Goal: Check status: Check status

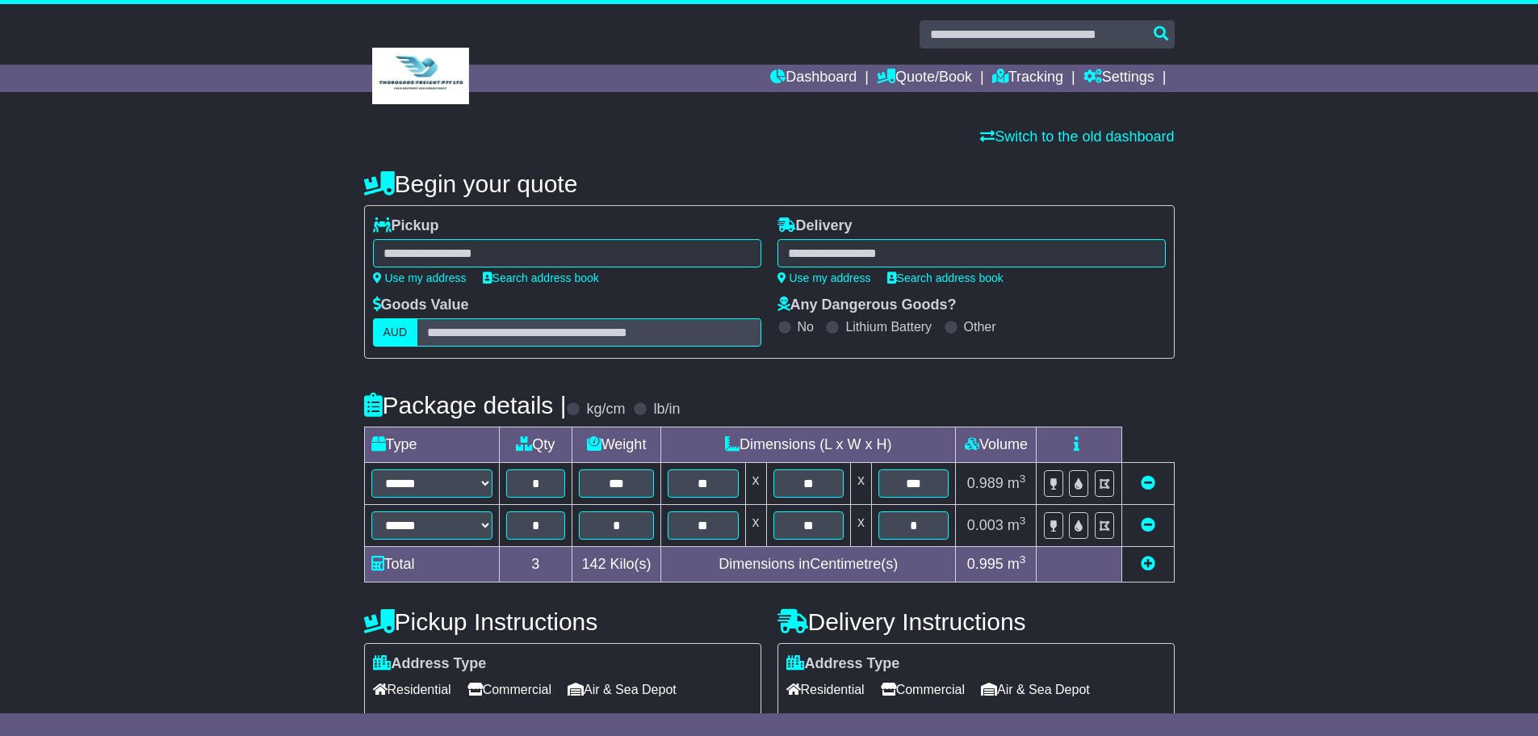
click at [1144, 556] on icon at bounding box center [1148, 563] width 15 height 15
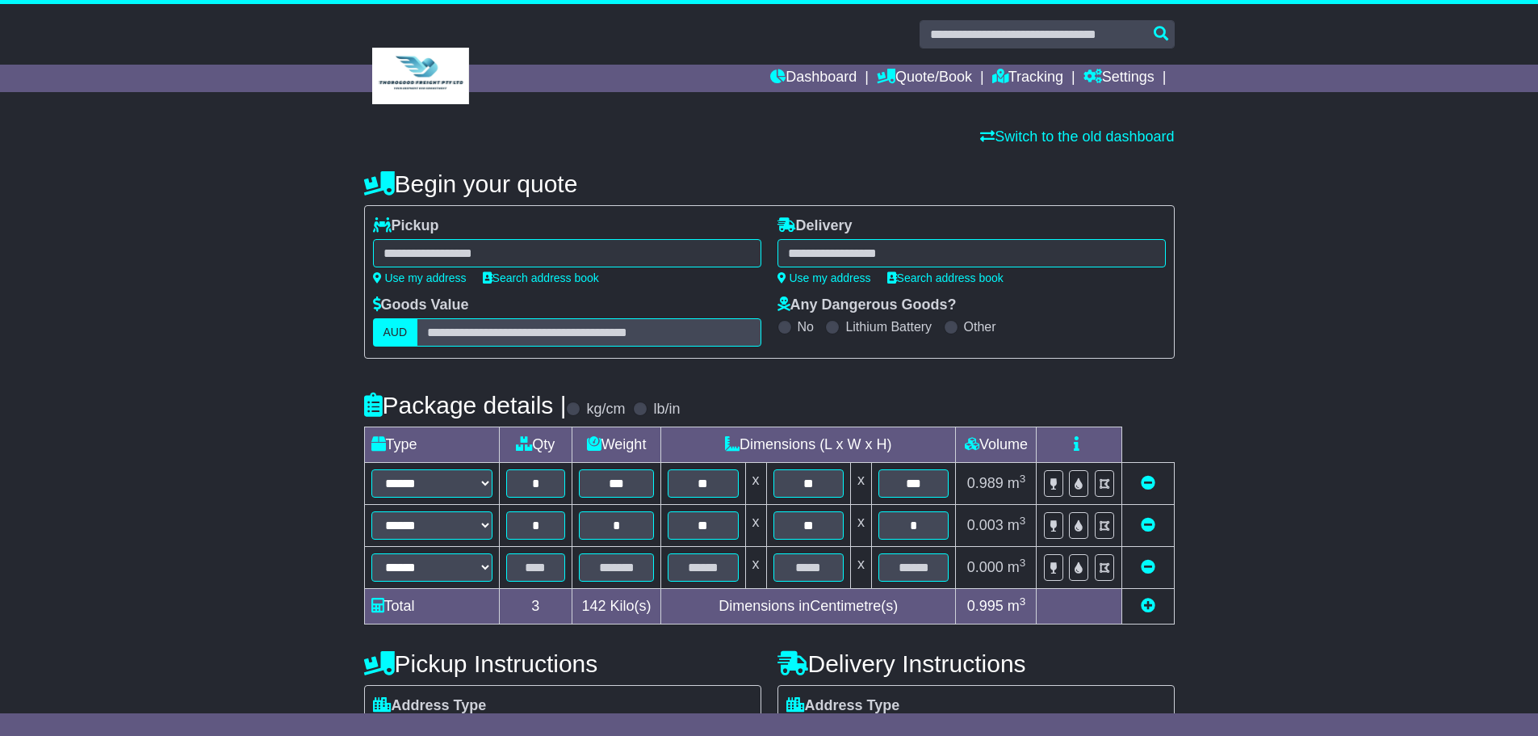
click at [1153, 566] on icon at bounding box center [1148, 566] width 15 height 15
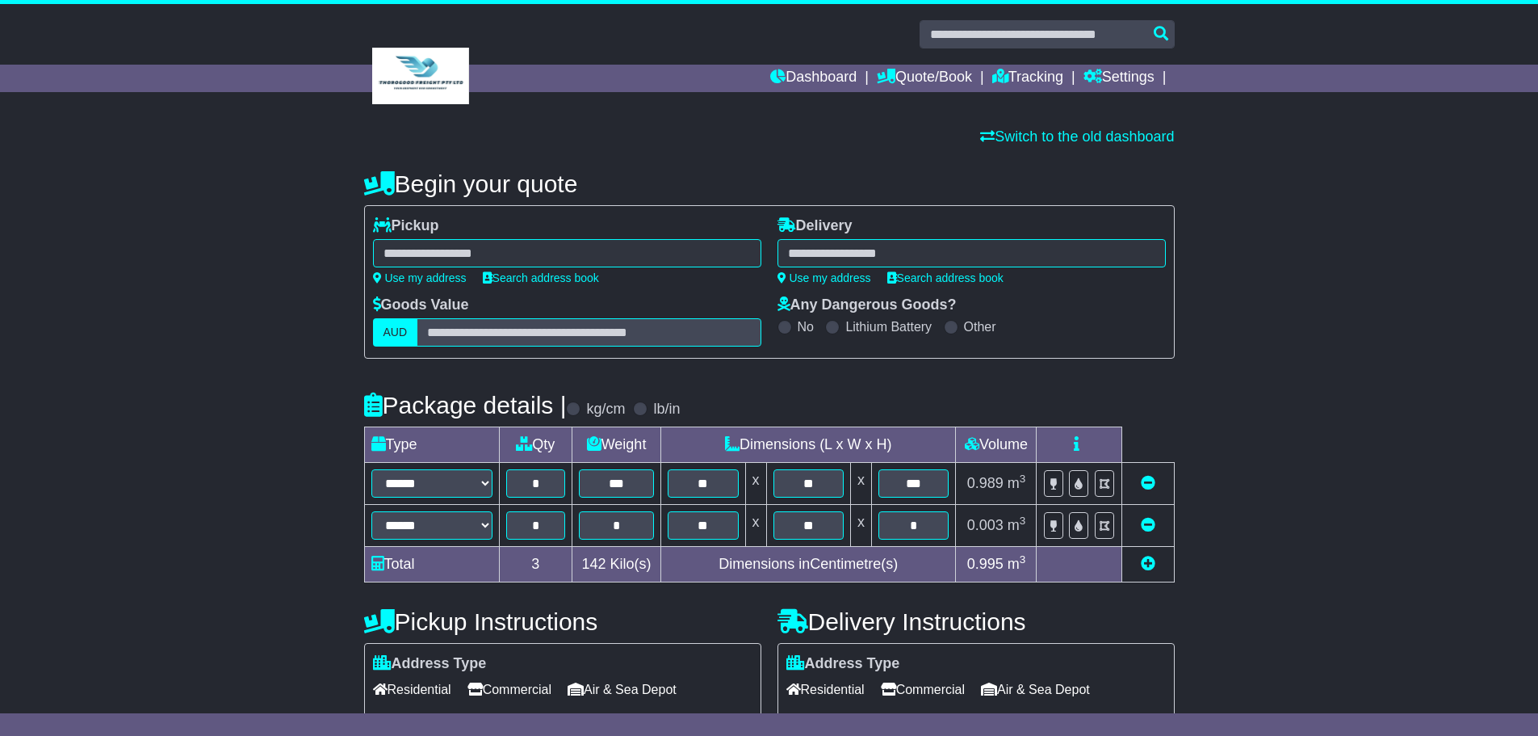
click at [1147, 525] on icon at bounding box center [1148, 524] width 15 height 15
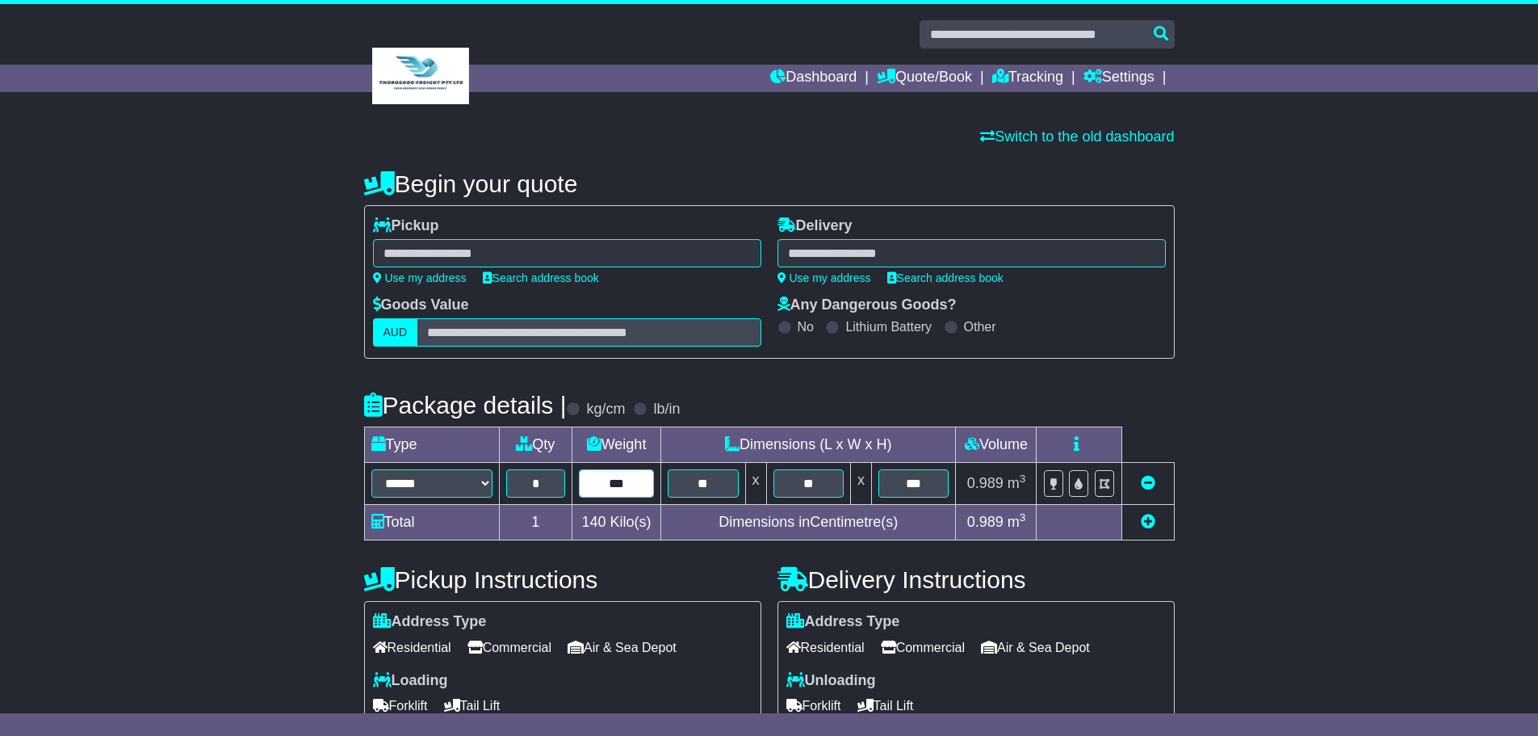
drag, startPoint x: 644, startPoint y: 486, endPoint x: 583, endPoint y: 486, distance: 60.6
click at [583, 486] on input "***" at bounding box center [616, 483] width 75 height 28
type input "***"
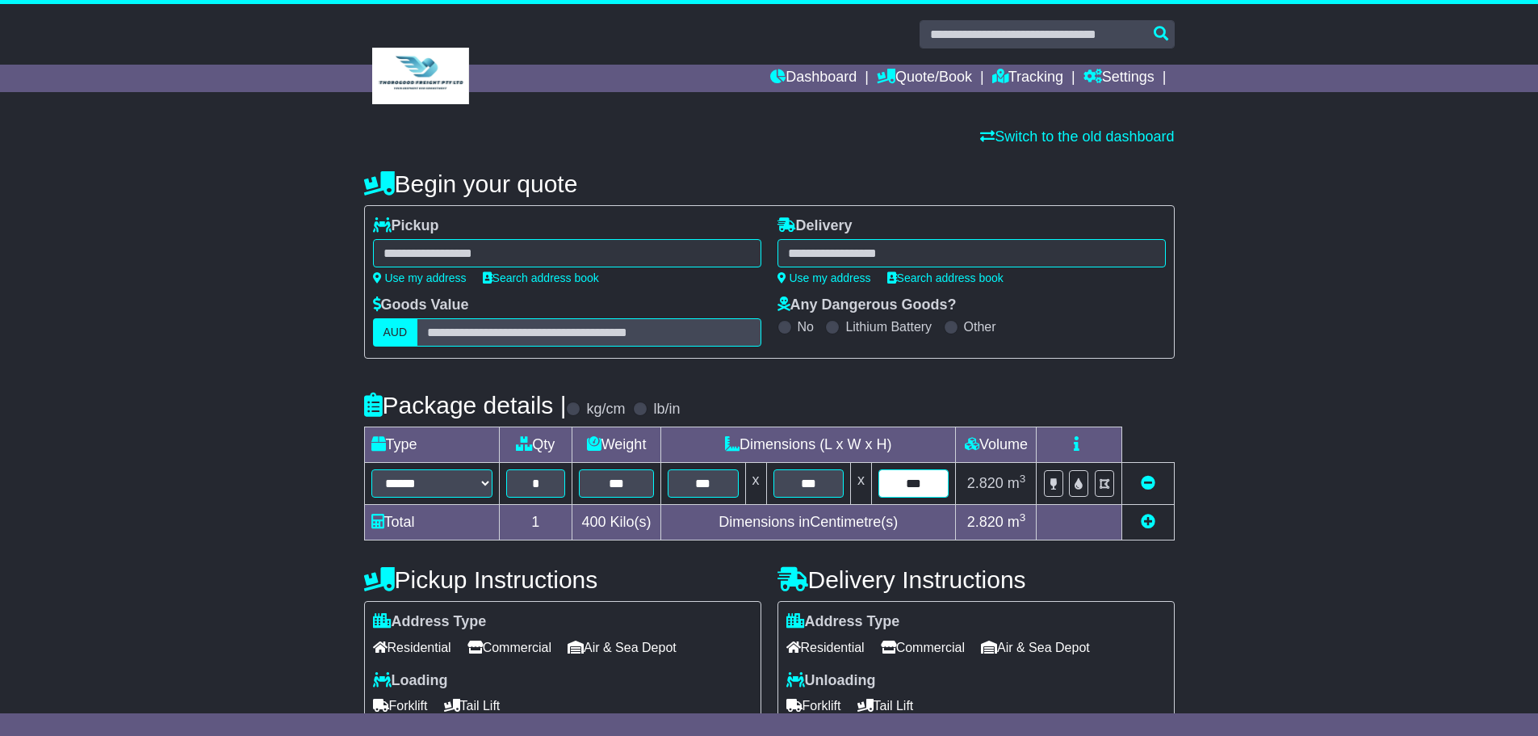
type input "***"
click at [763, 374] on div "**********" at bounding box center [769, 490] width 811 height 657
click at [921, 74] on link "Quote/Book" at bounding box center [924, 78] width 95 height 27
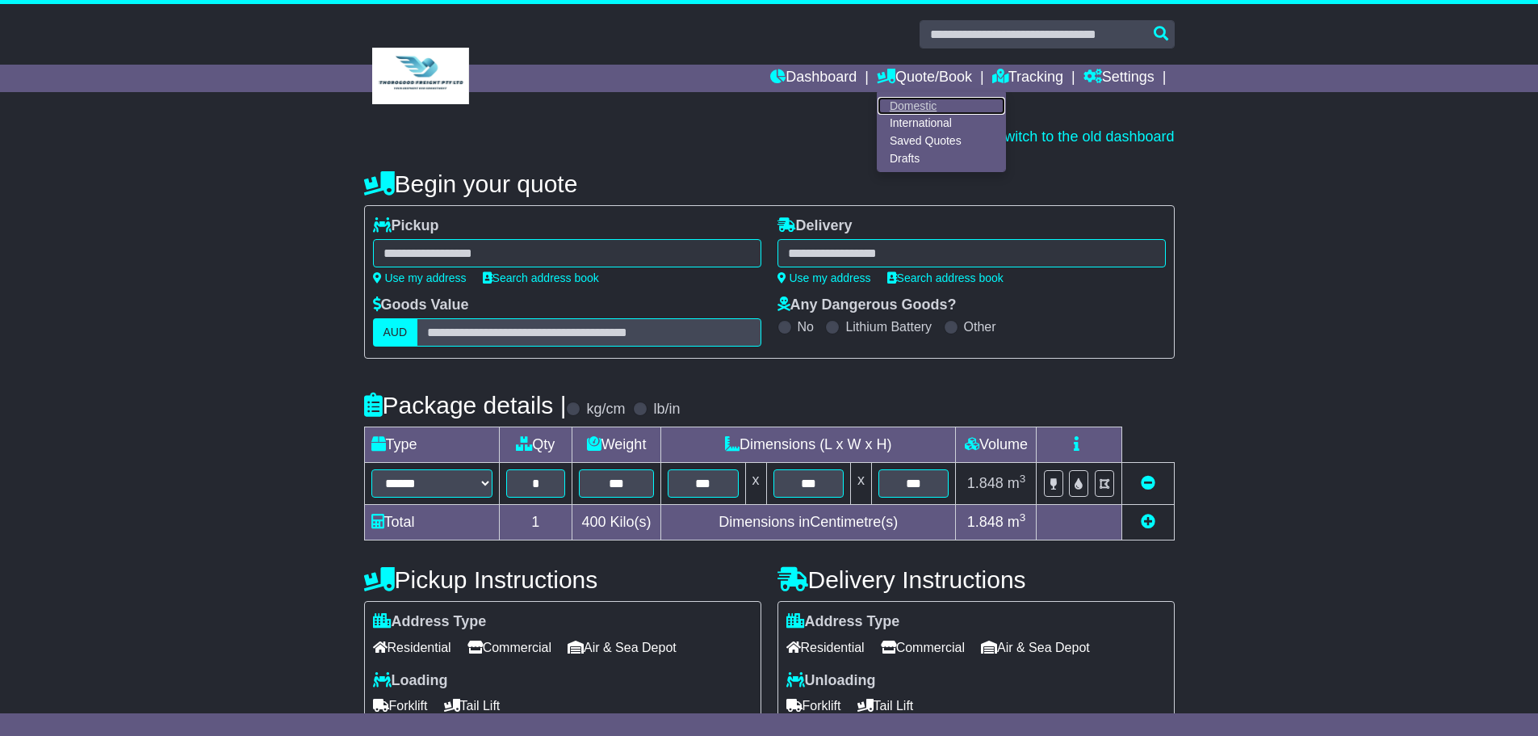
click at [914, 106] on link "Domestic" at bounding box center [942, 106] width 128 height 18
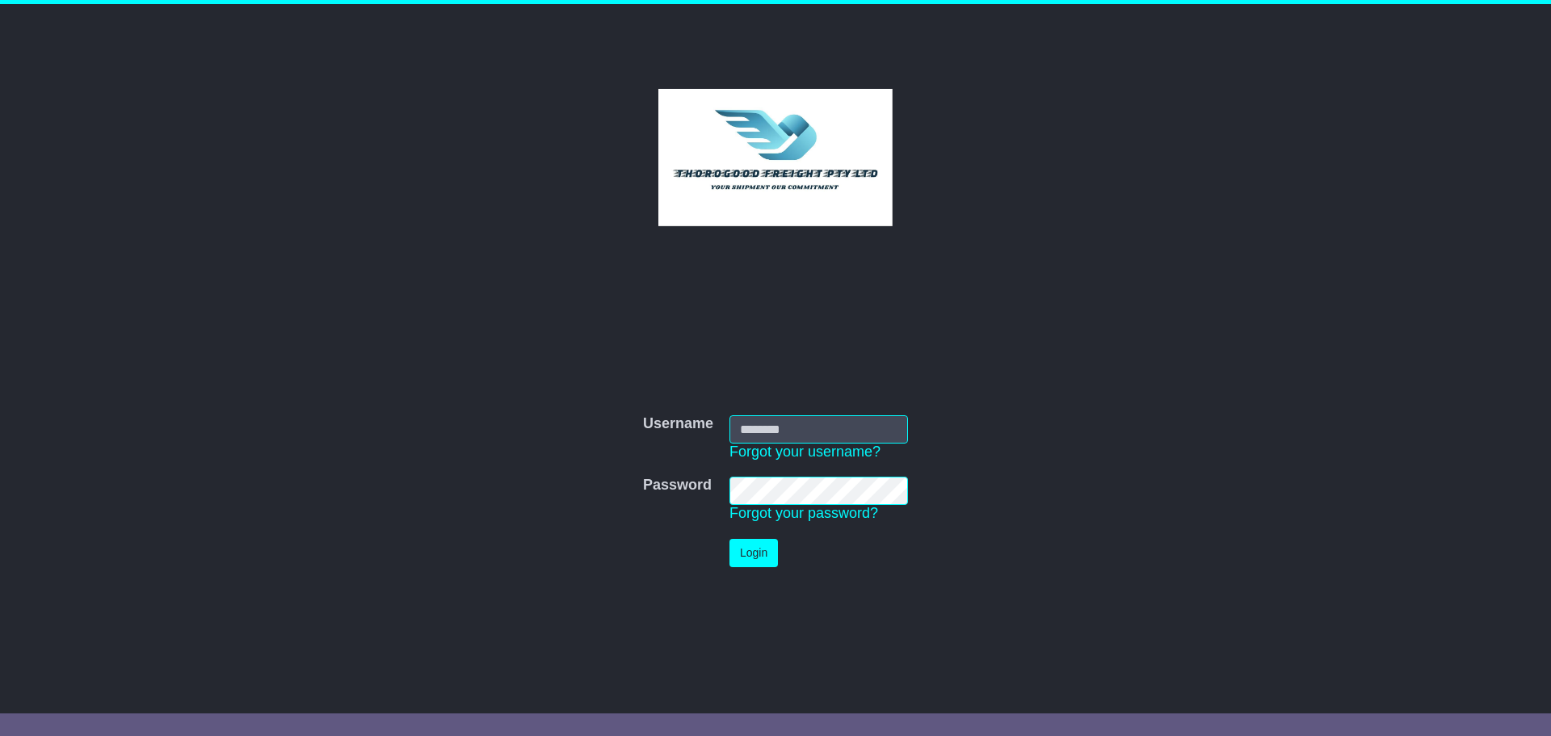
type input "*********"
click at [762, 556] on button "Login" at bounding box center [753, 553] width 48 height 28
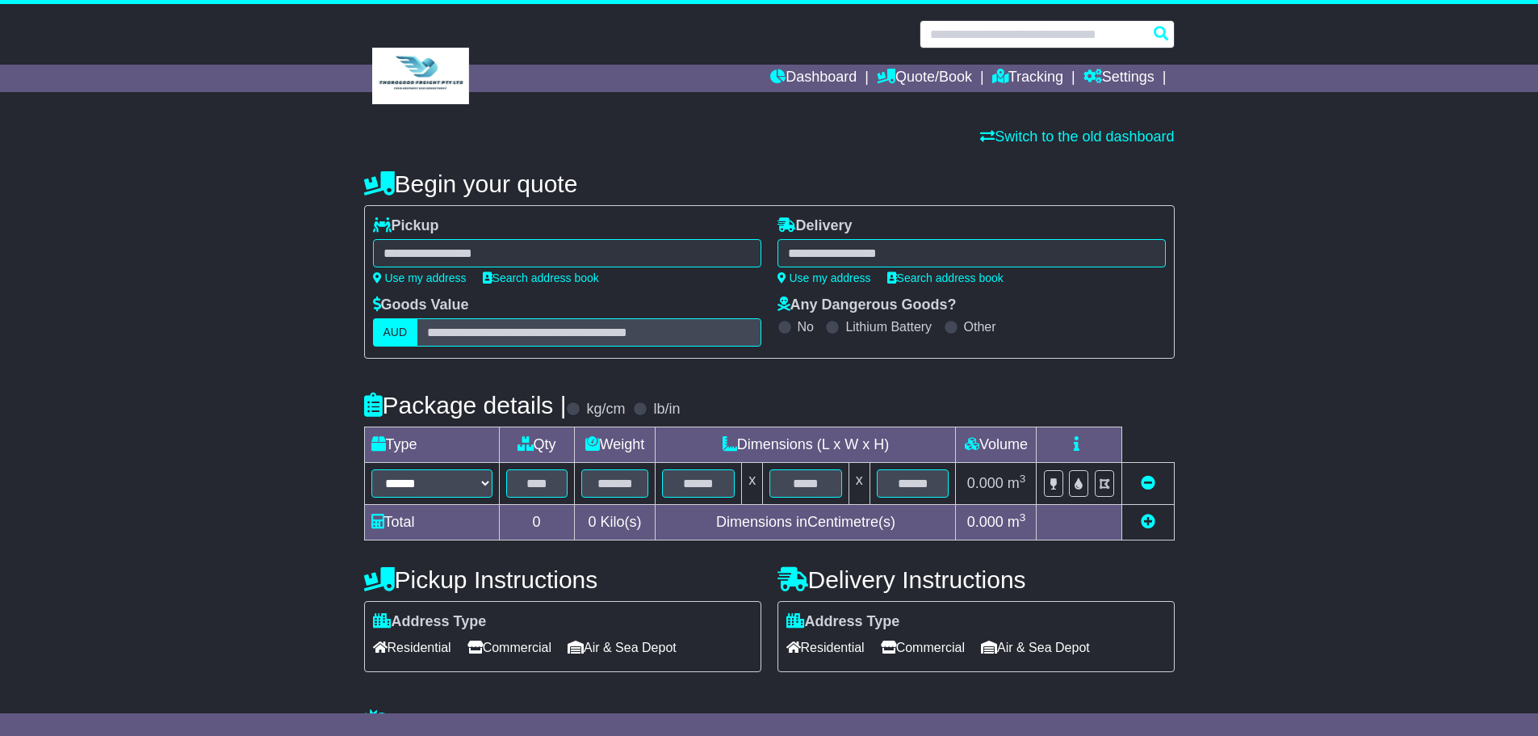
click at [1004, 44] on input "text" at bounding box center [1047, 34] width 255 height 28
paste input "**********"
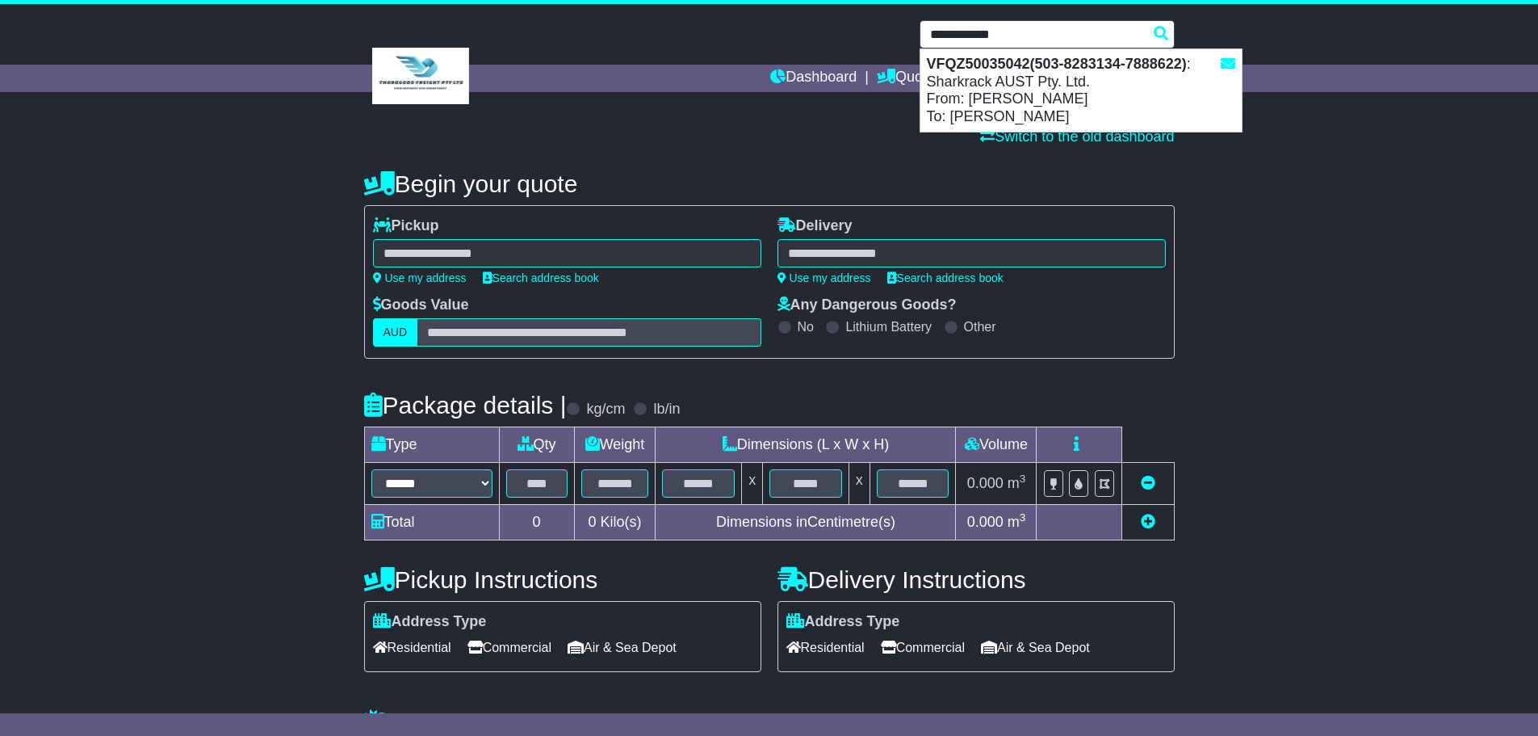
type input "**********"
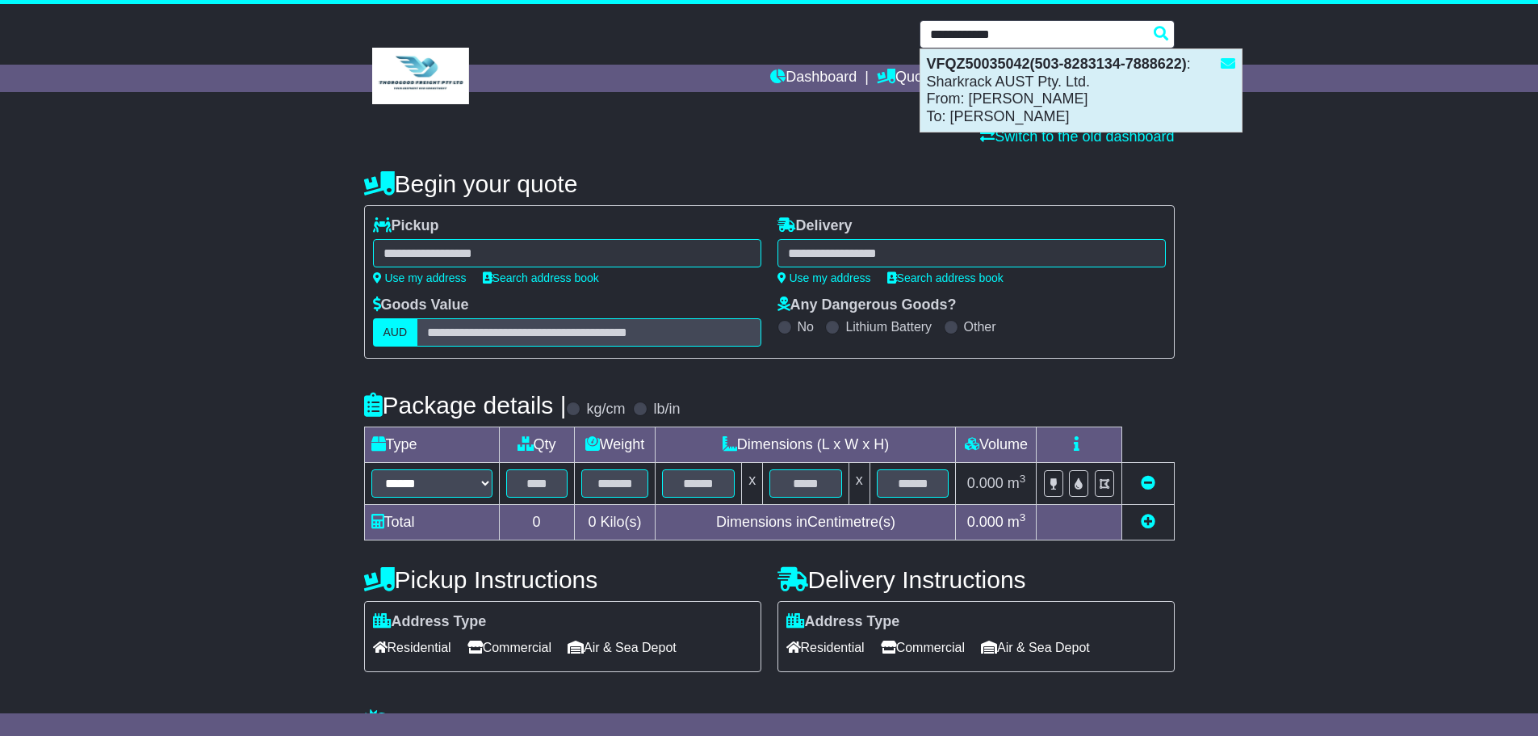
click at [1009, 73] on div "VFQZ50035042(503-8283134-7888622) : Sharkrack AUST Pty. Ltd. From: Jimmy Lu To:…" at bounding box center [1081, 90] width 321 height 82
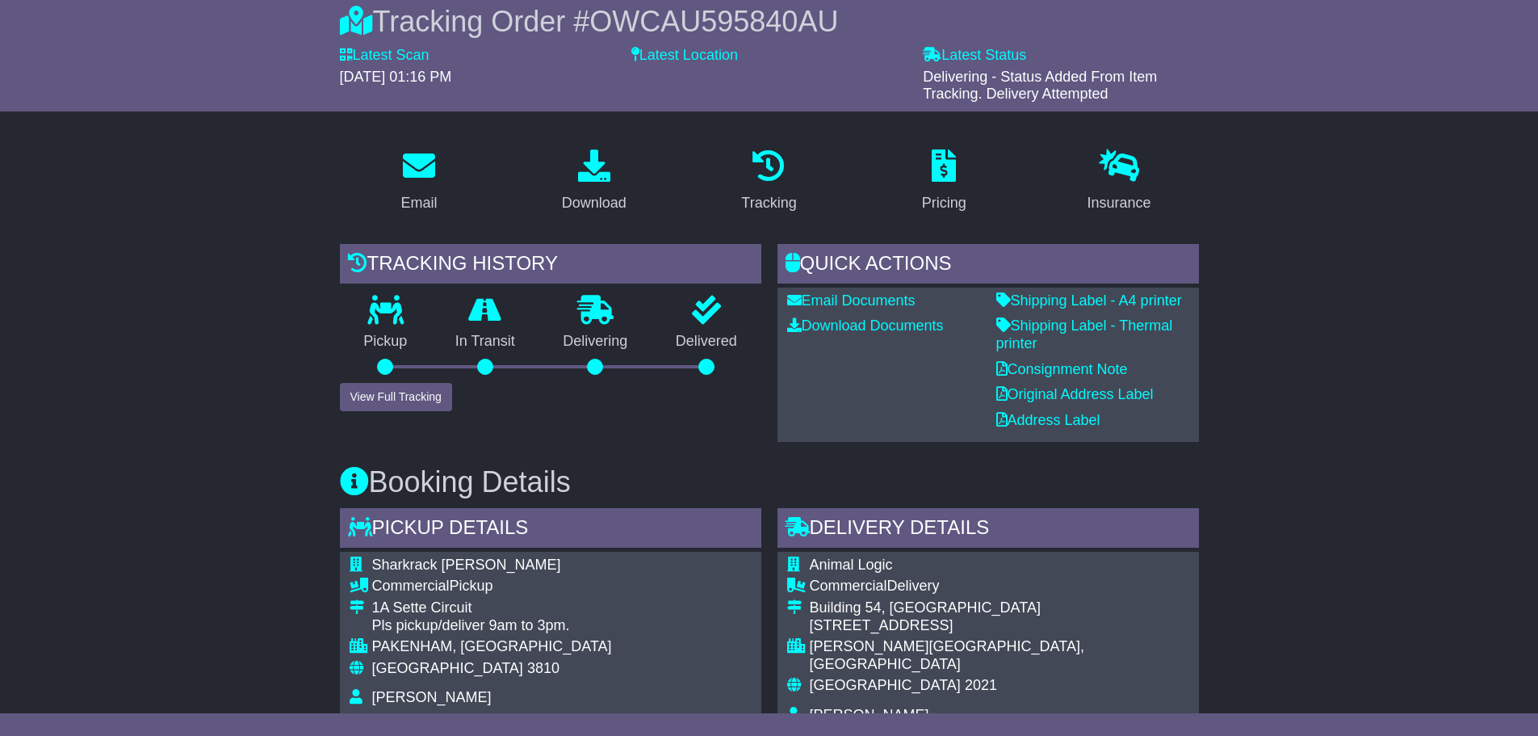
scroll to position [145, 0]
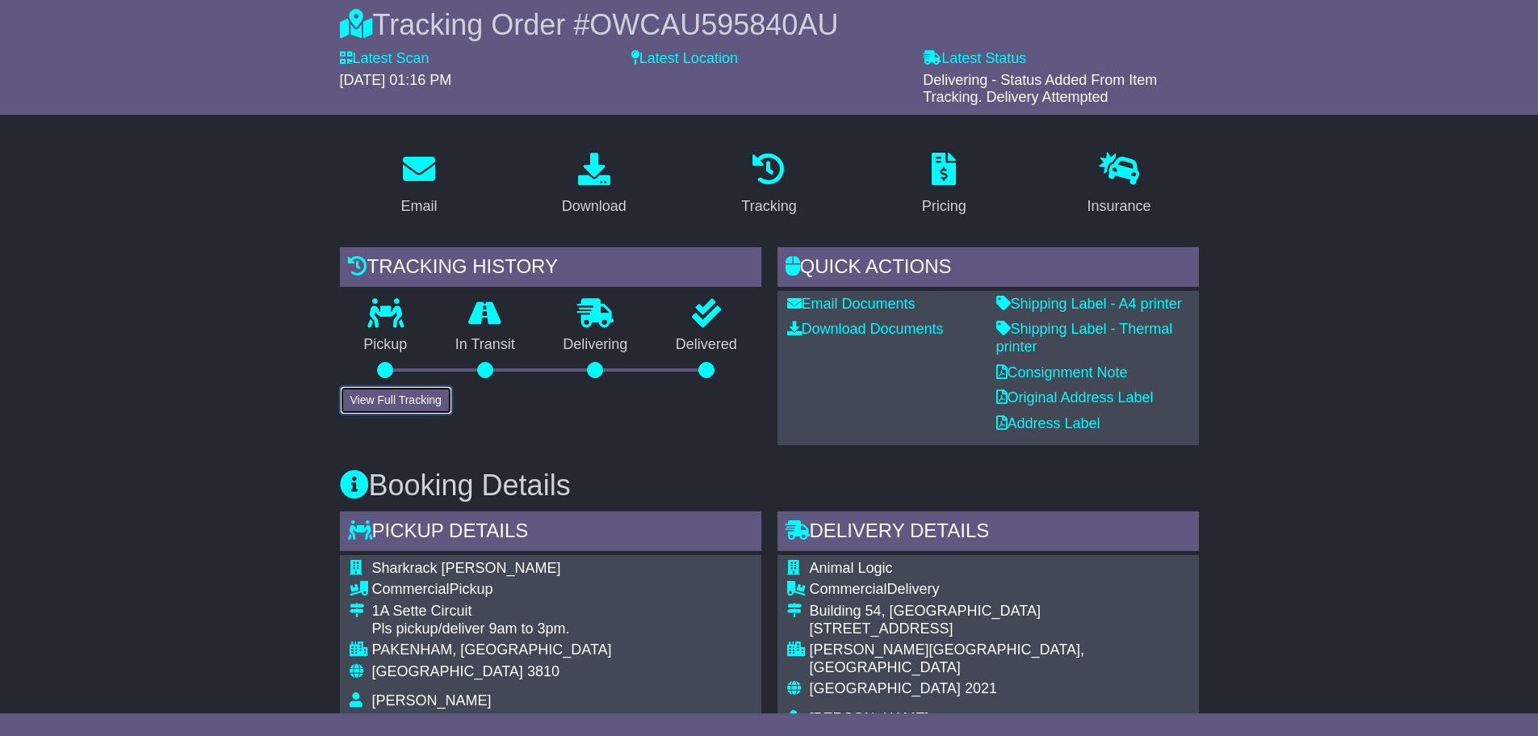
click at [417, 397] on button "View Full Tracking" at bounding box center [396, 400] width 112 height 28
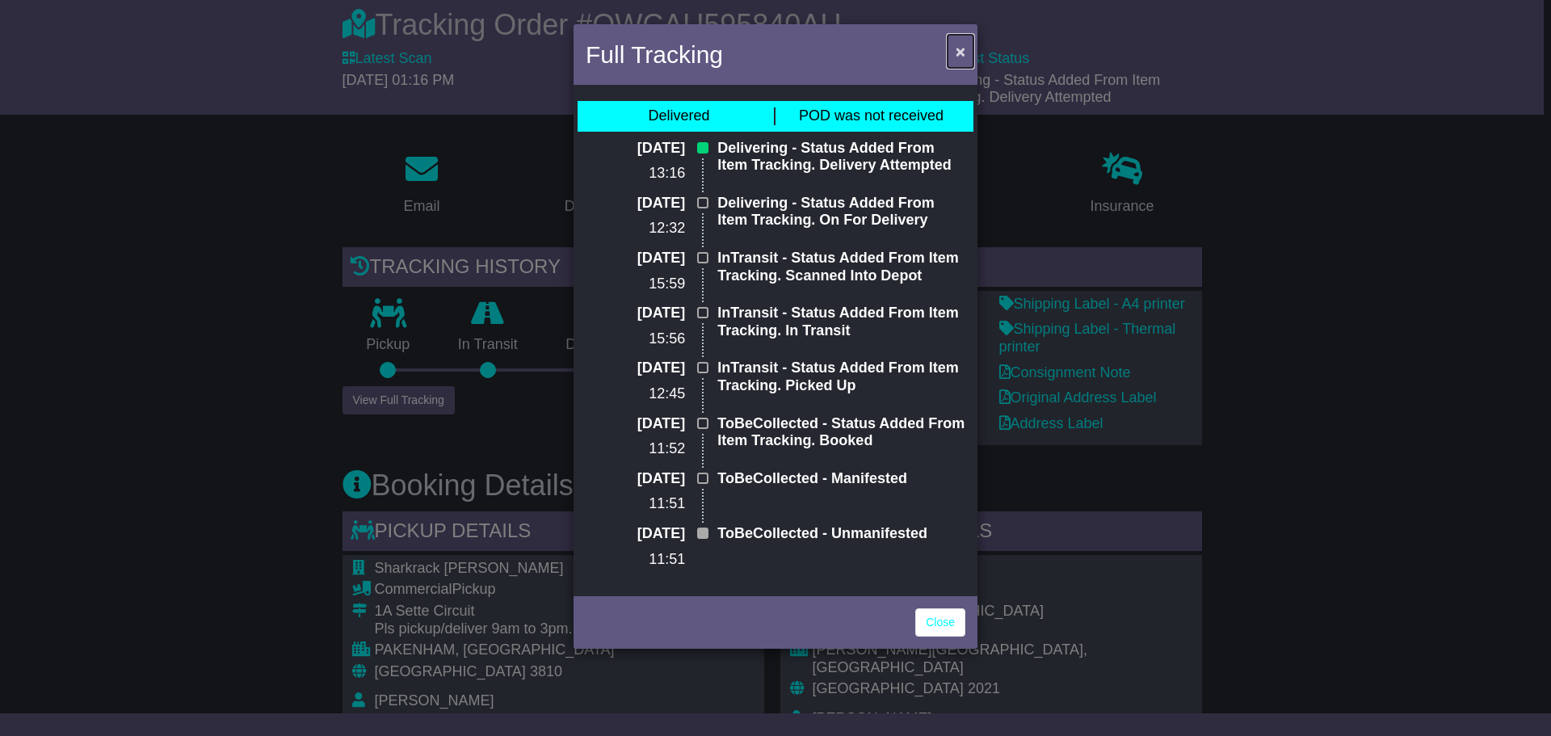
click at [961, 52] on span "×" at bounding box center [960, 51] width 10 height 19
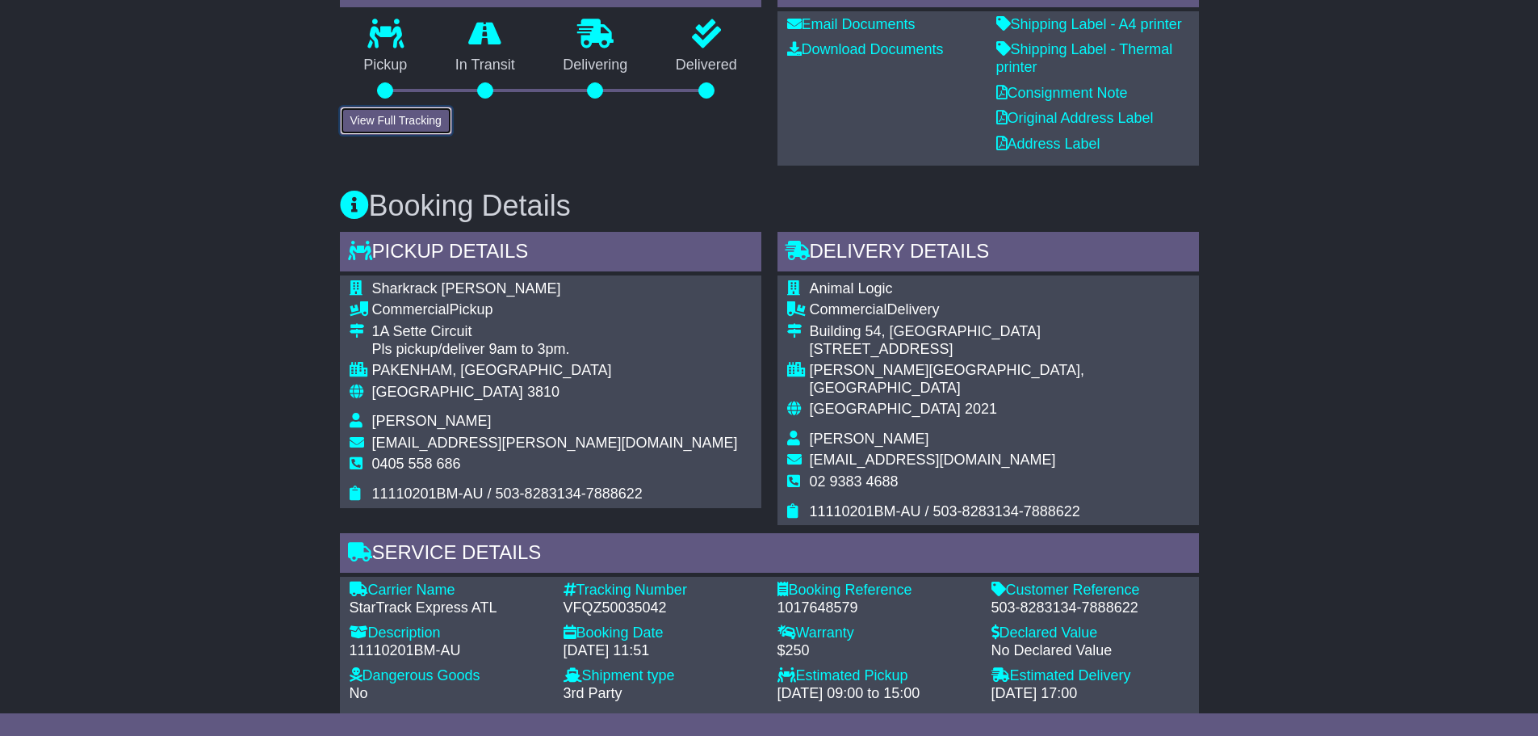
scroll to position [388, 0]
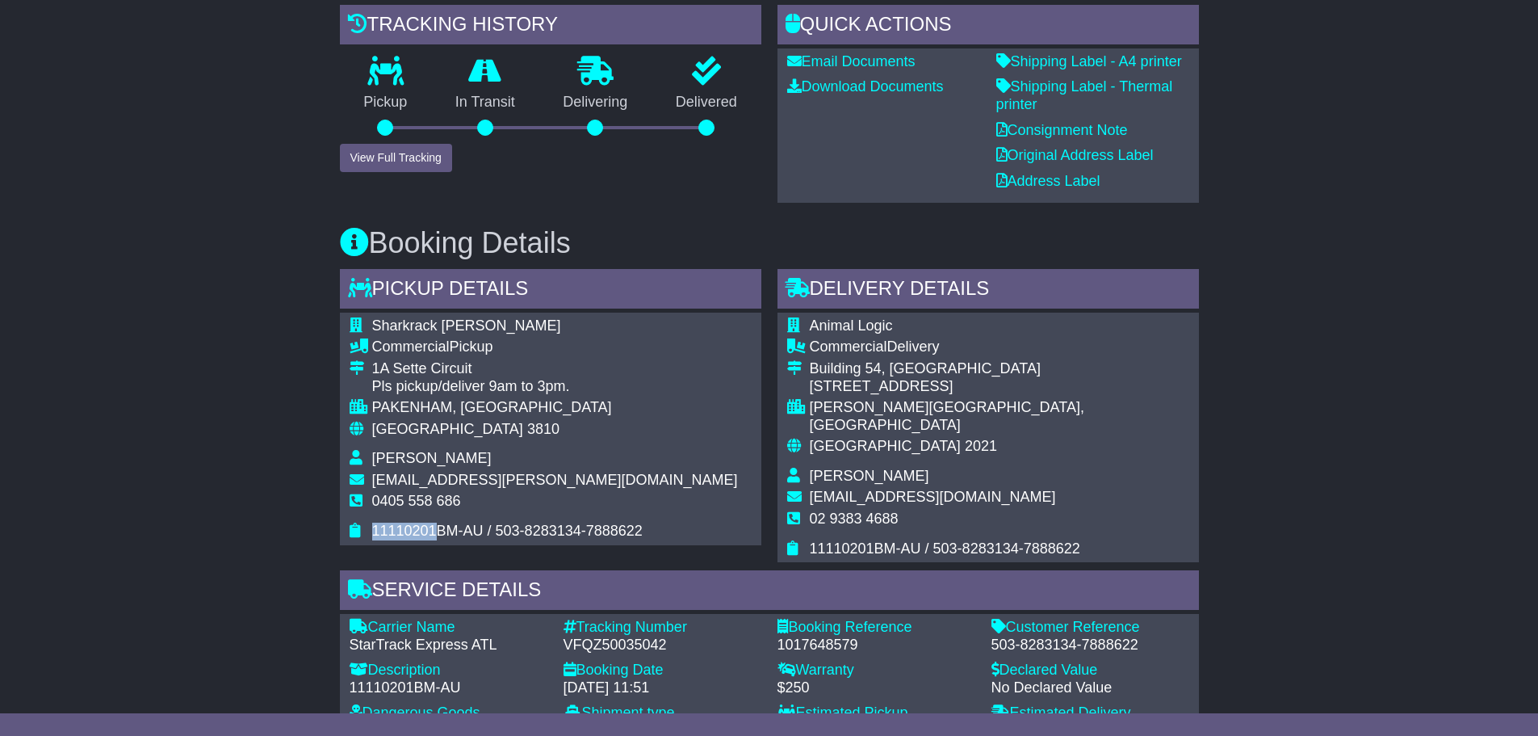
drag, startPoint x: 433, startPoint y: 528, endPoint x: 369, endPoint y: 527, distance: 63.8
click at [369, 527] on tr "11110201BM-AU / 503-8283134-7888622" at bounding box center [544, 531] width 388 height 18
drag, startPoint x: 477, startPoint y: 531, endPoint x: 367, endPoint y: 529, distance: 110.6
click at [367, 529] on tr "11110201BM-AU / 503-8283134-7888622" at bounding box center [544, 531] width 388 height 18
copy tr "11110201BM-AU"
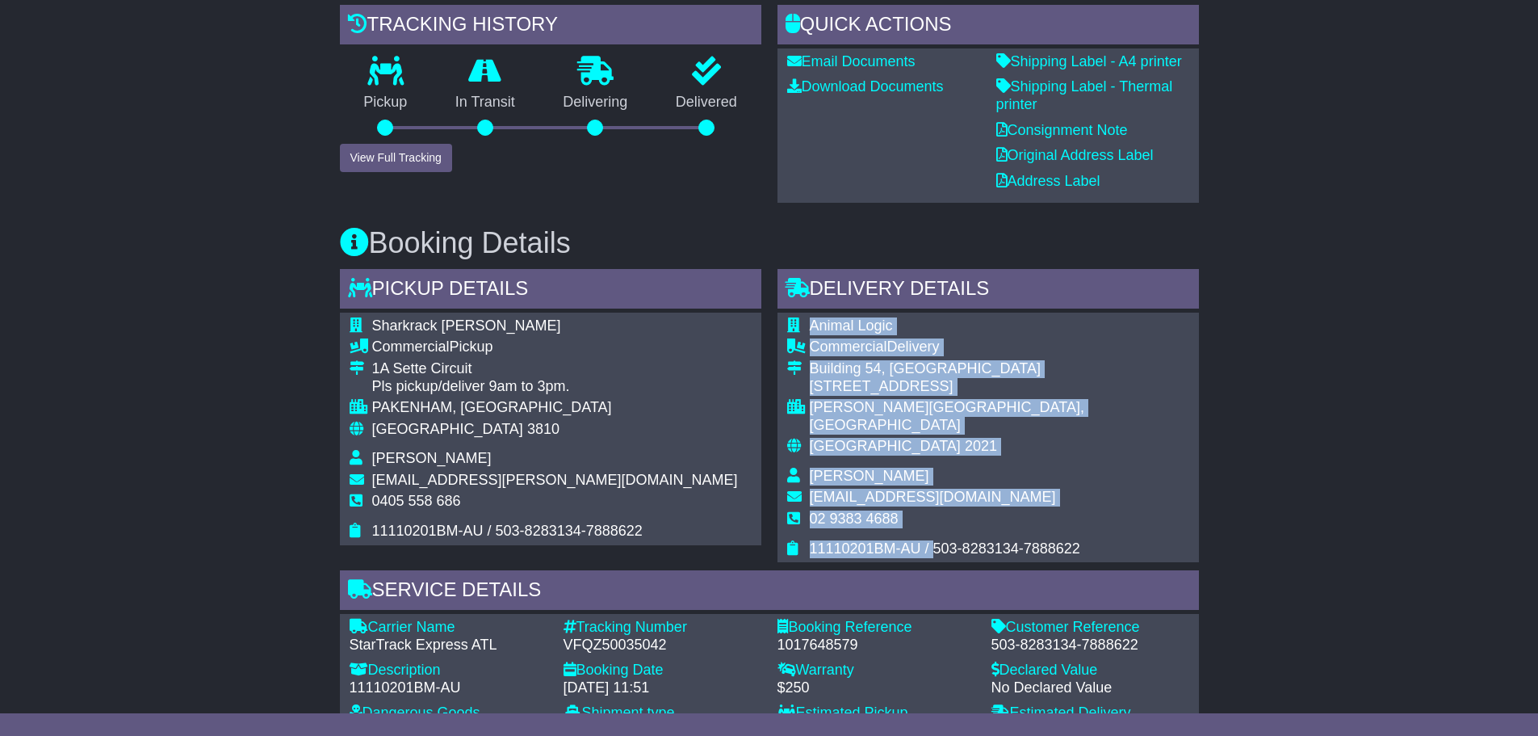
drag, startPoint x: 931, startPoint y: 529, endPoint x: 1081, endPoint y: 529, distance: 149.4
click at [1081, 529] on div "Animal Logic Commercial Delivery Building 54, Fox Studios 38 Driver Avenue MOOR…" at bounding box center [989, 438] width 422 height 250
copy table "Animal Logic Commercial Delivery Building 54, Fox Studios 38 Driver Avenue MOOR…"
click at [412, 164] on button "View Full Tracking" at bounding box center [396, 158] width 112 height 28
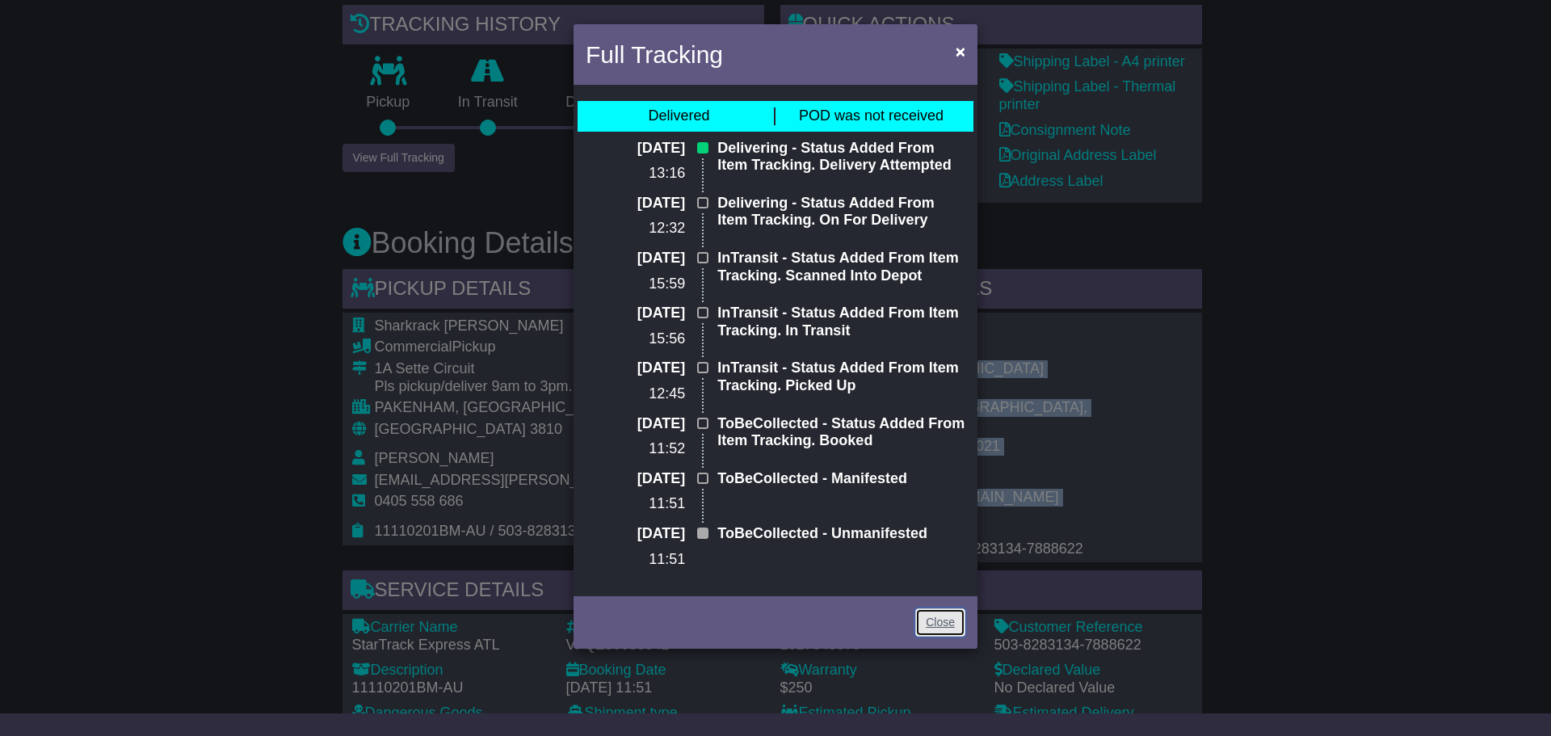
click at [946, 621] on link "Close" at bounding box center [940, 622] width 50 height 28
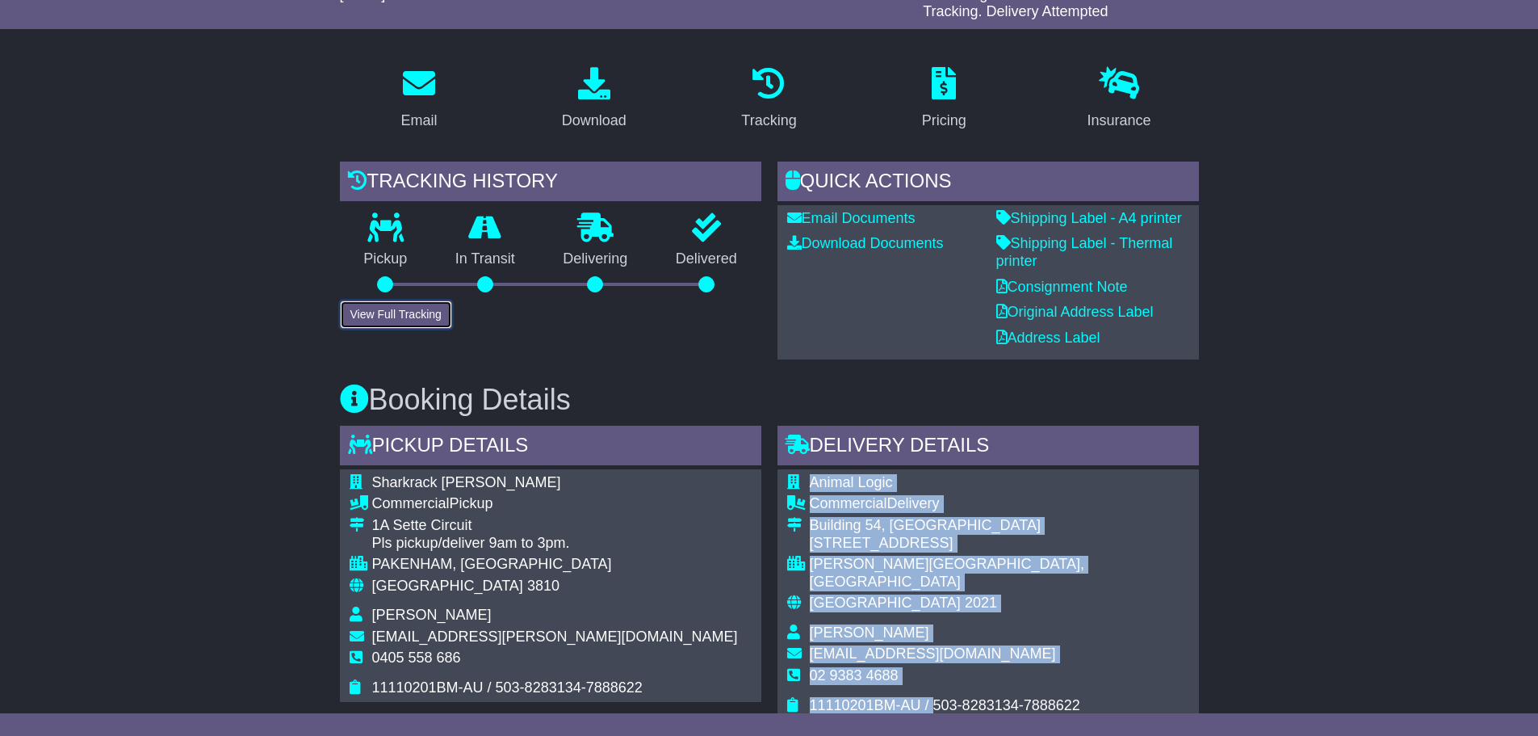
scroll to position [226, 0]
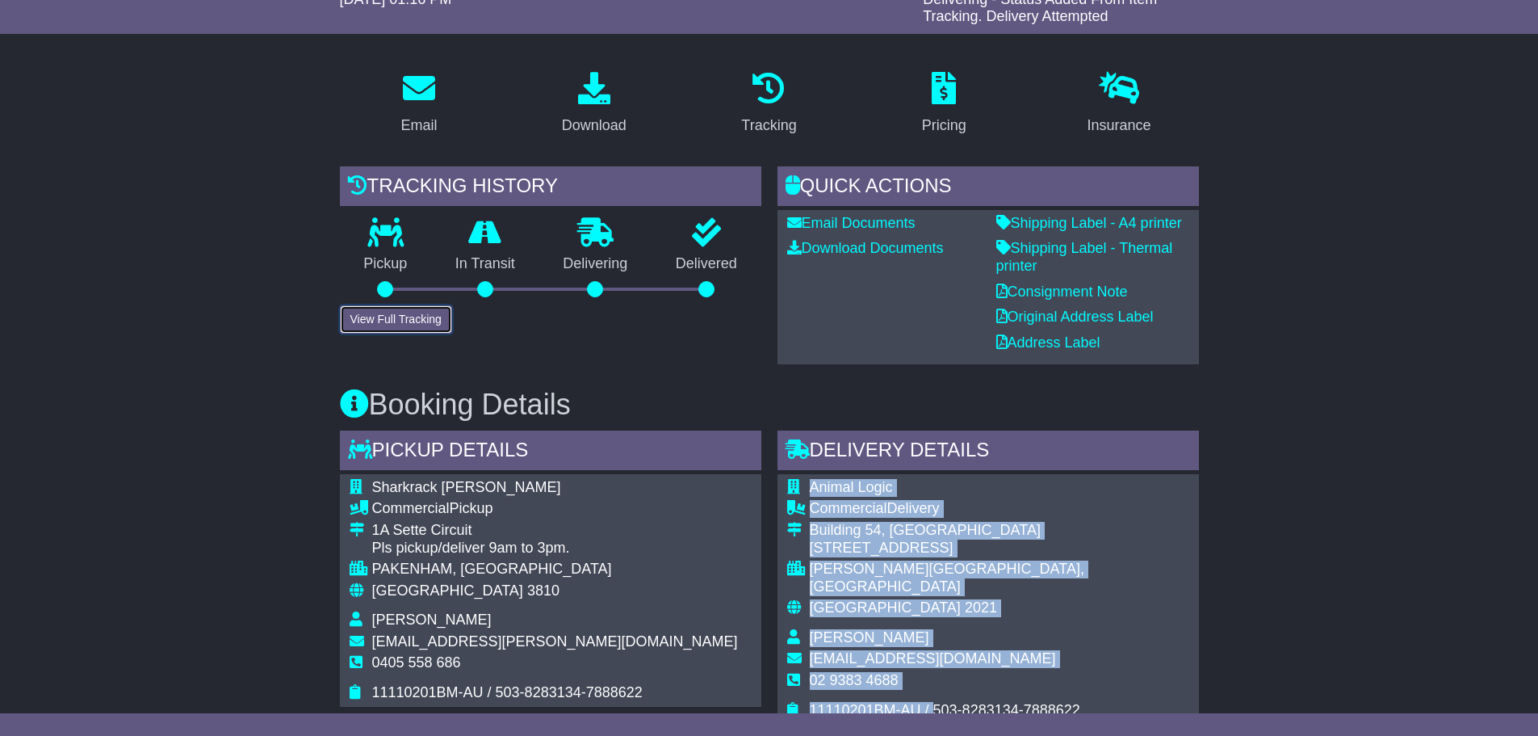
click at [379, 313] on button "View Full Tracking" at bounding box center [396, 319] width 112 height 28
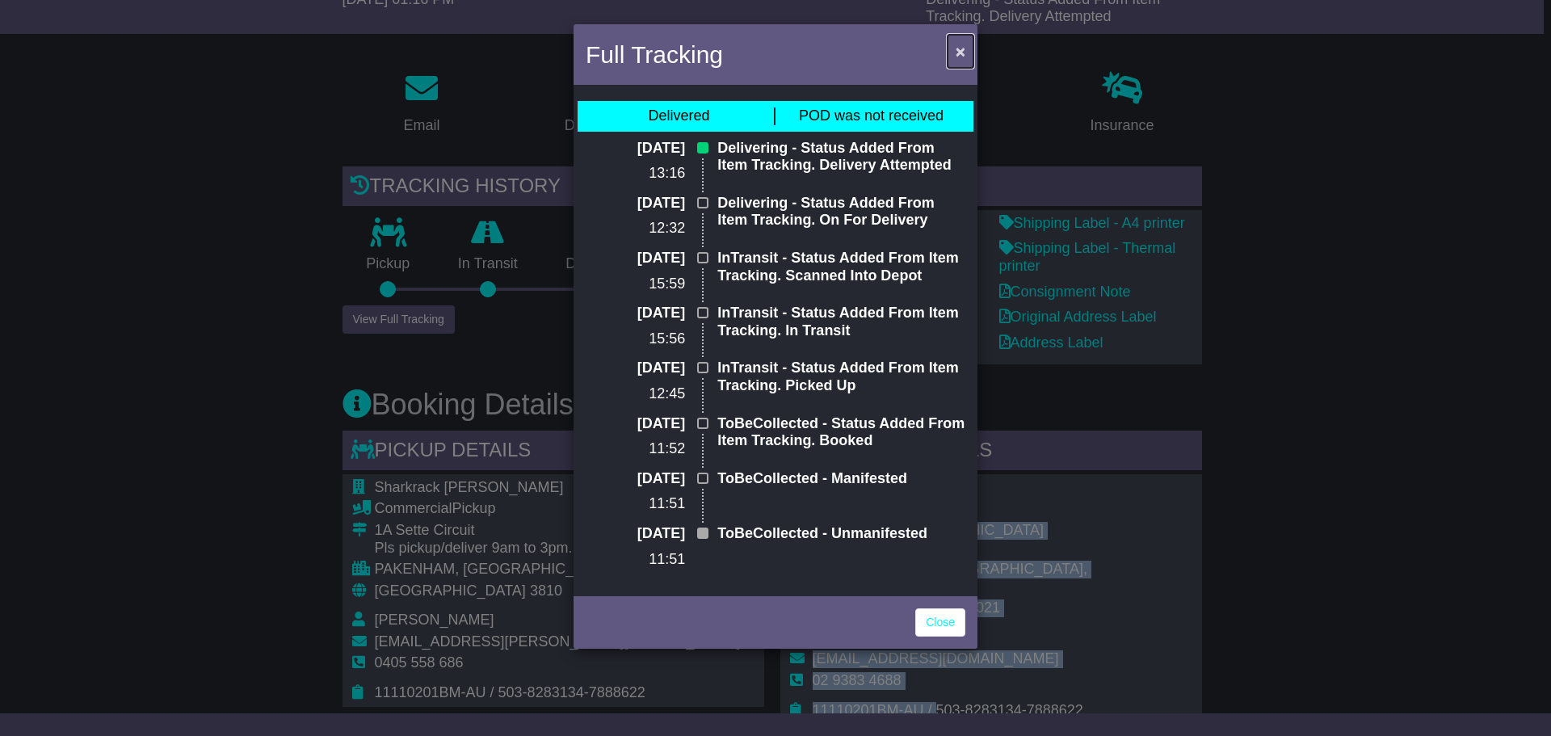
click at [963, 54] on span "×" at bounding box center [960, 51] width 10 height 19
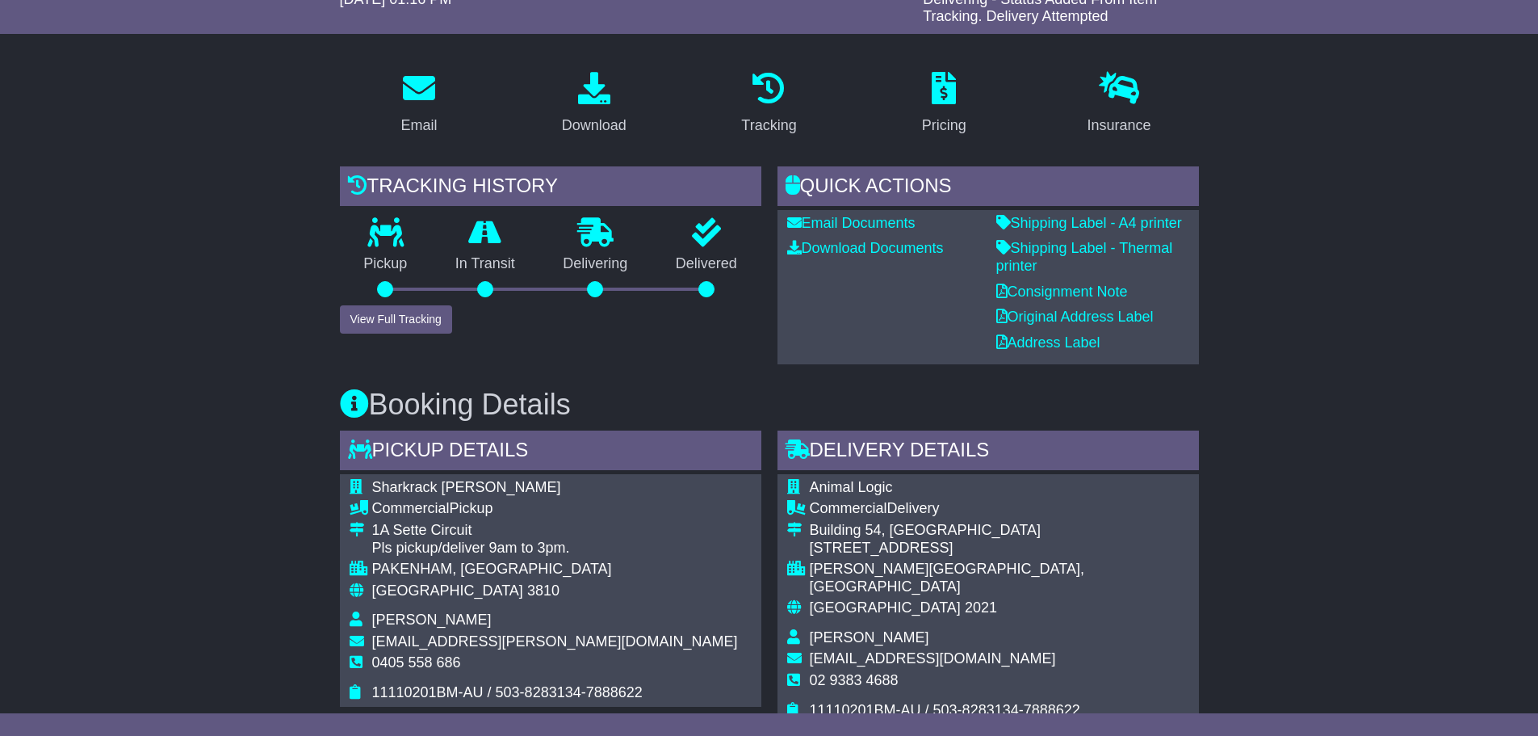
click at [670, 120] on div "Download" at bounding box center [593, 104] width 175 height 76
click at [410, 310] on button "View Full Tracking" at bounding box center [396, 319] width 112 height 28
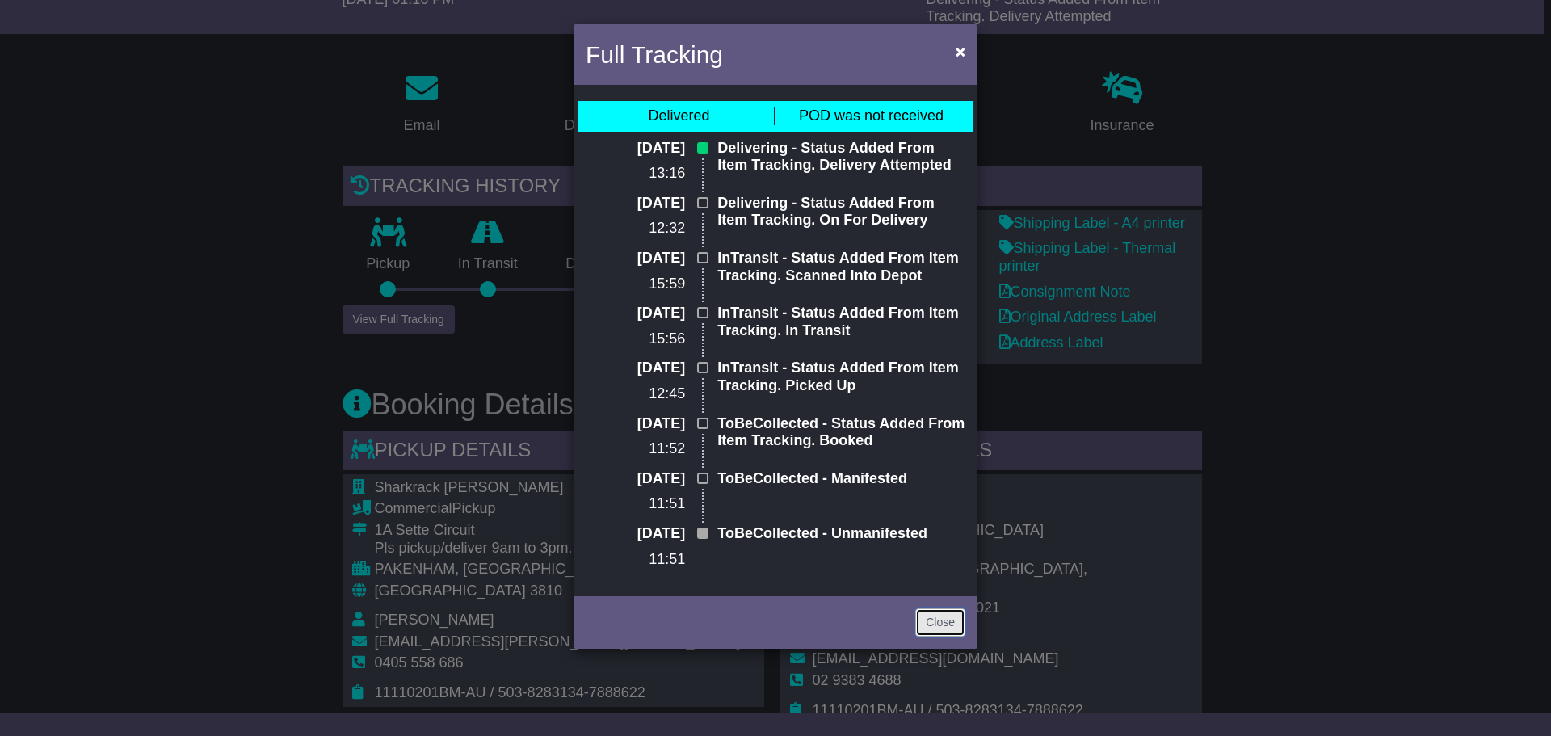
click at [934, 623] on link "Close" at bounding box center [940, 622] width 50 height 28
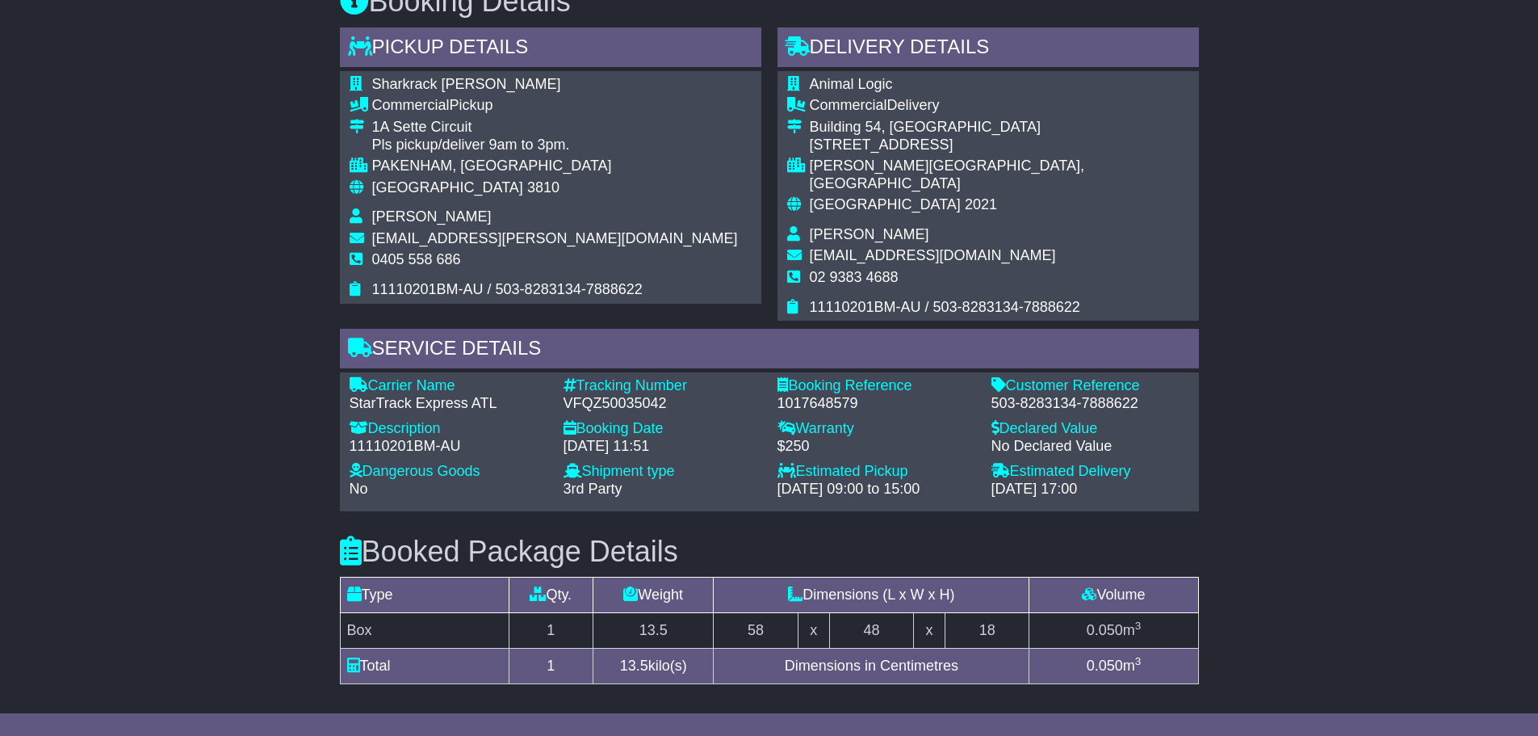
scroll to position [630, 0]
click at [633, 394] on div "VFQZ50035042" at bounding box center [663, 403] width 198 height 18
copy div "VFQZ50035042"
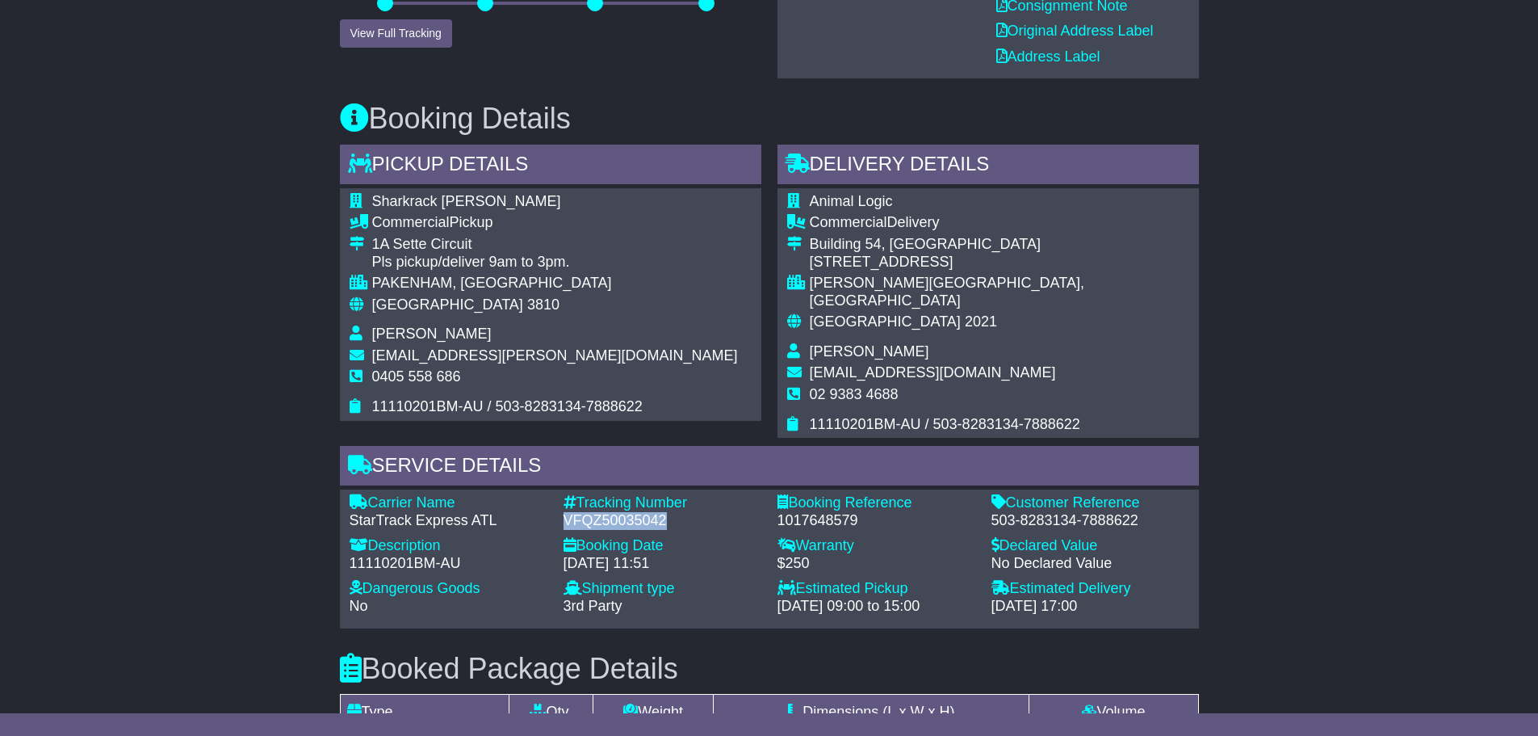
scroll to position [549, 0]
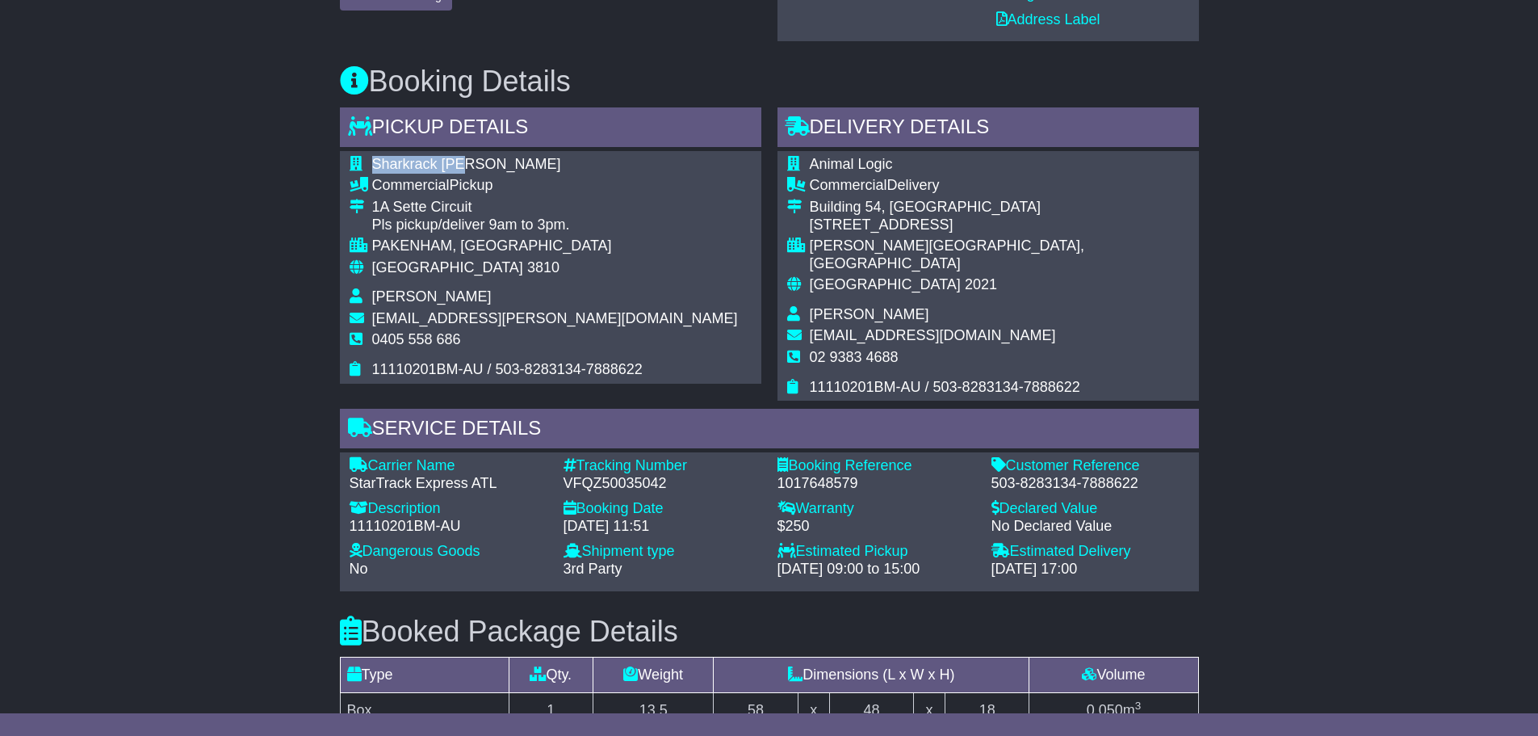
drag, startPoint x: 464, startPoint y: 162, endPoint x: 372, endPoint y: 164, distance: 92.1
click at [372, 164] on td "Sharkrack Mel" at bounding box center [555, 167] width 366 height 22
copy span "Sharkrack Mel"
drag, startPoint x: 371, startPoint y: 204, endPoint x: 475, endPoint y: 207, distance: 103.4
click at [475, 207] on div "1A Sette Circuit" at bounding box center [555, 208] width 366 height 18
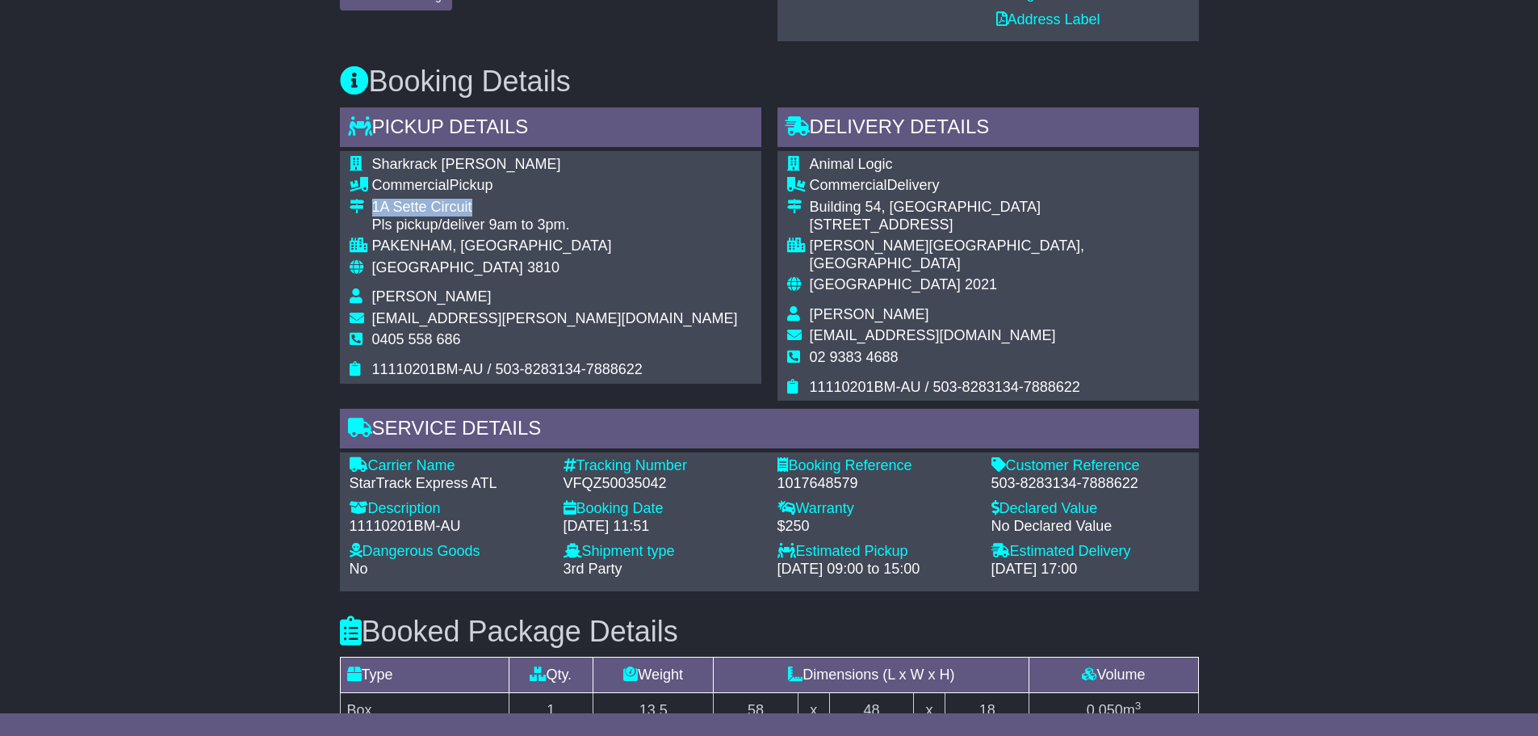
copy div "1A Sette Circuit"
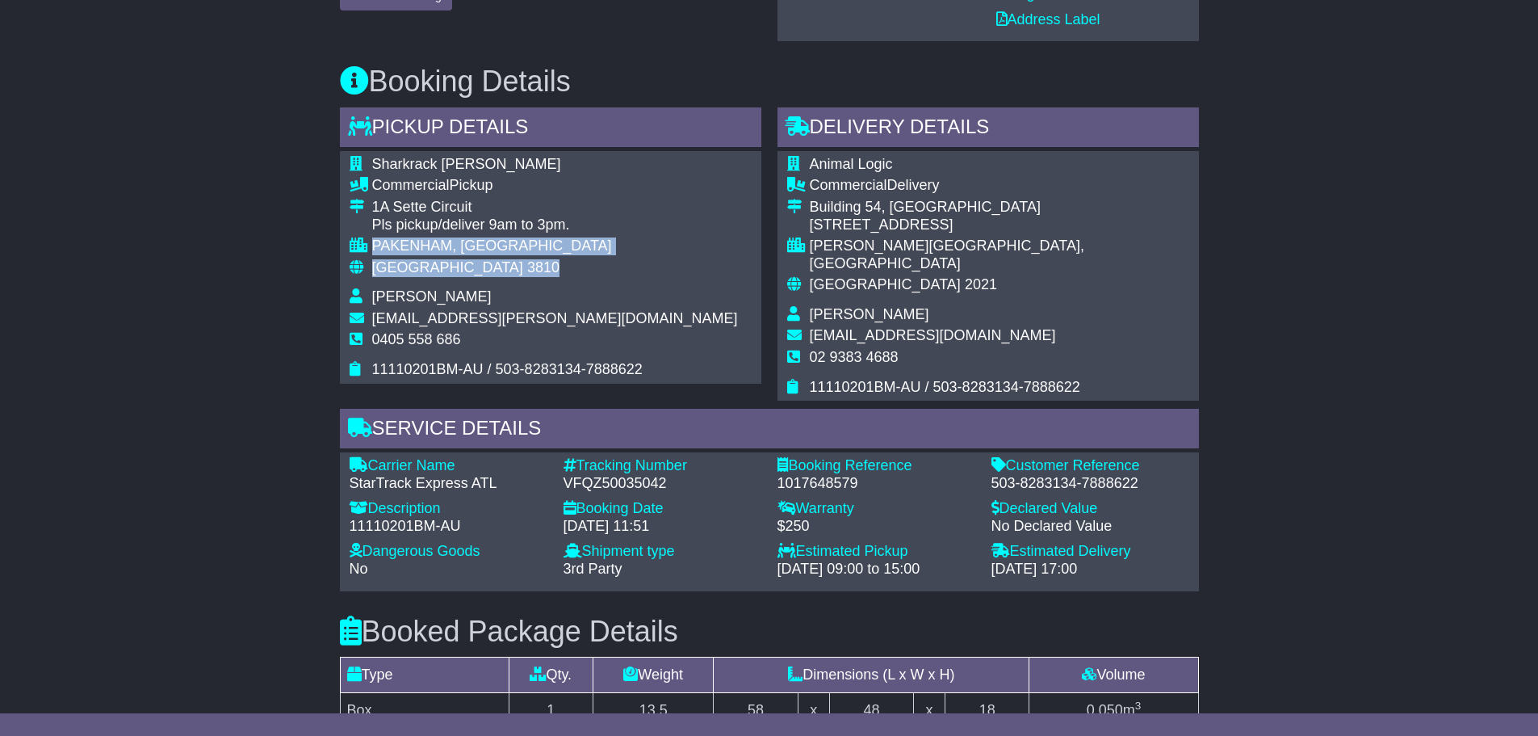
drag, startPoint x: 373, startPoint y: 246, endPoint x: 461, endPoint y: 270, distance: 91.1
click at [461, 270] on tbody "Sharkrack Mel Commercial Pickup 1A Sette Circuit Pls pickup/deliver 9am to 3pm.…" at bounding box center [544, 267] width 388 height 223
copy tbody "PAKENHAM, VIC Australia 3810"
